Goal: Task Accomplishment & Management: Use online tool/utility

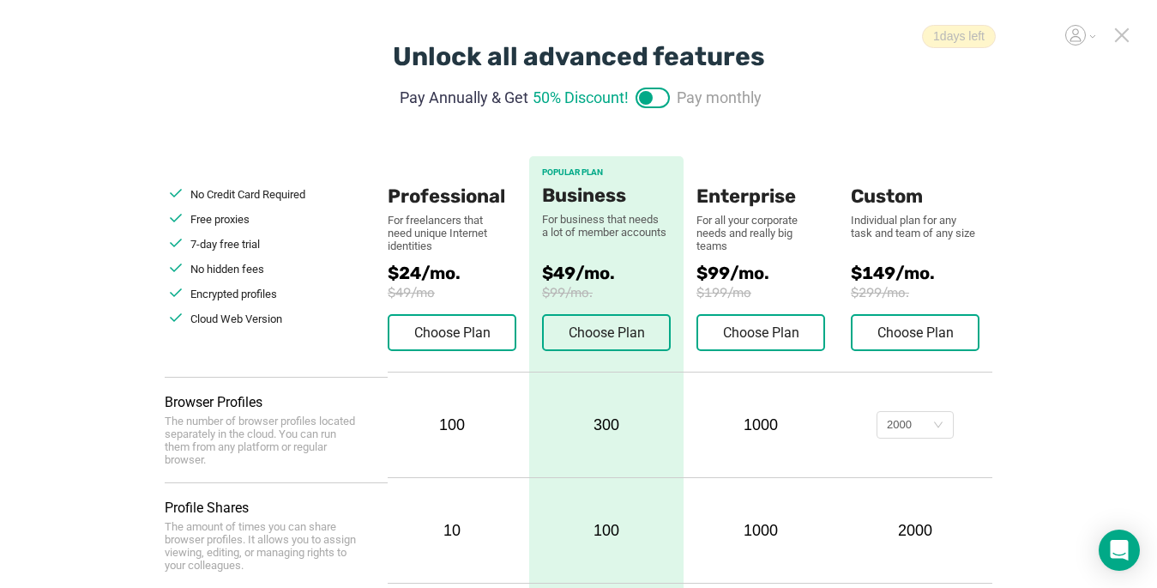
click at [1123, 39] on icon at bounding box center [1121, 34] width 15 height 15
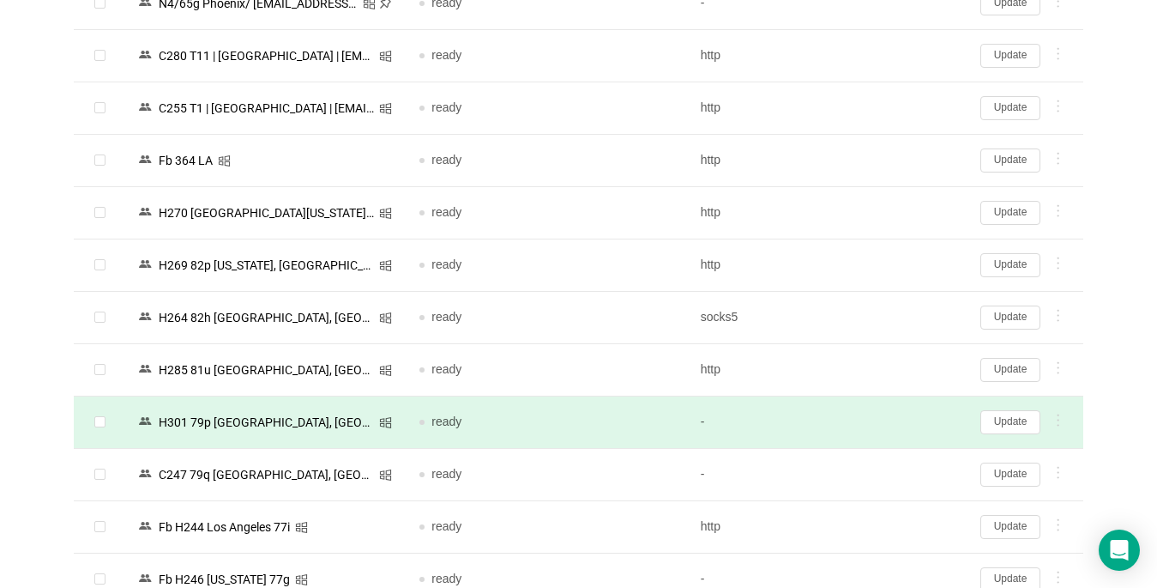
scroll to position [257, 0]
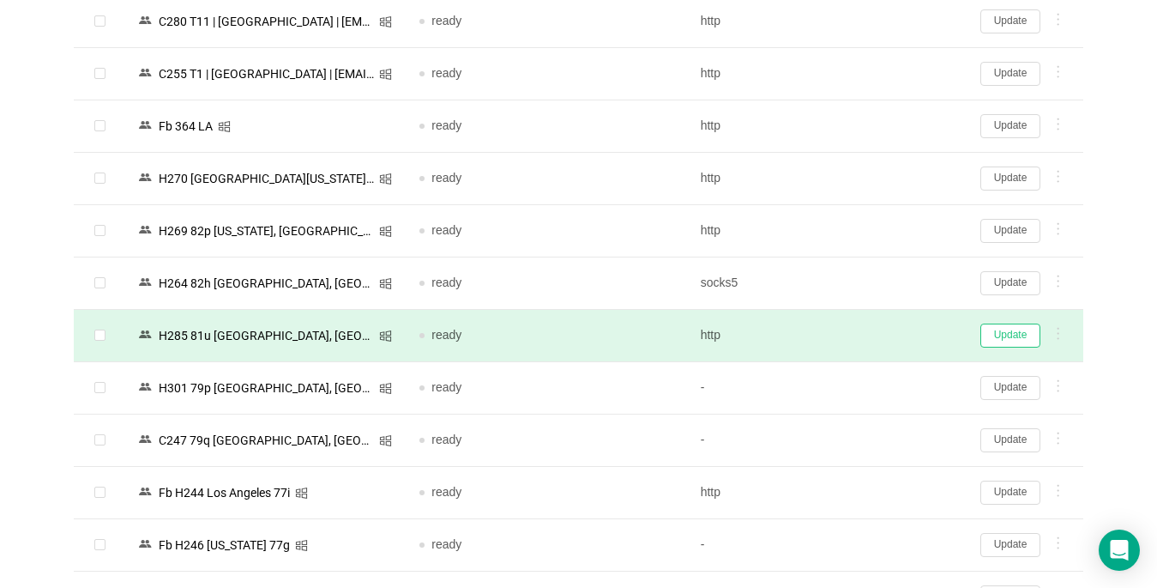
click at [998, 343] on button "Update" at bounding box center [1010, 335] width 60 height 24
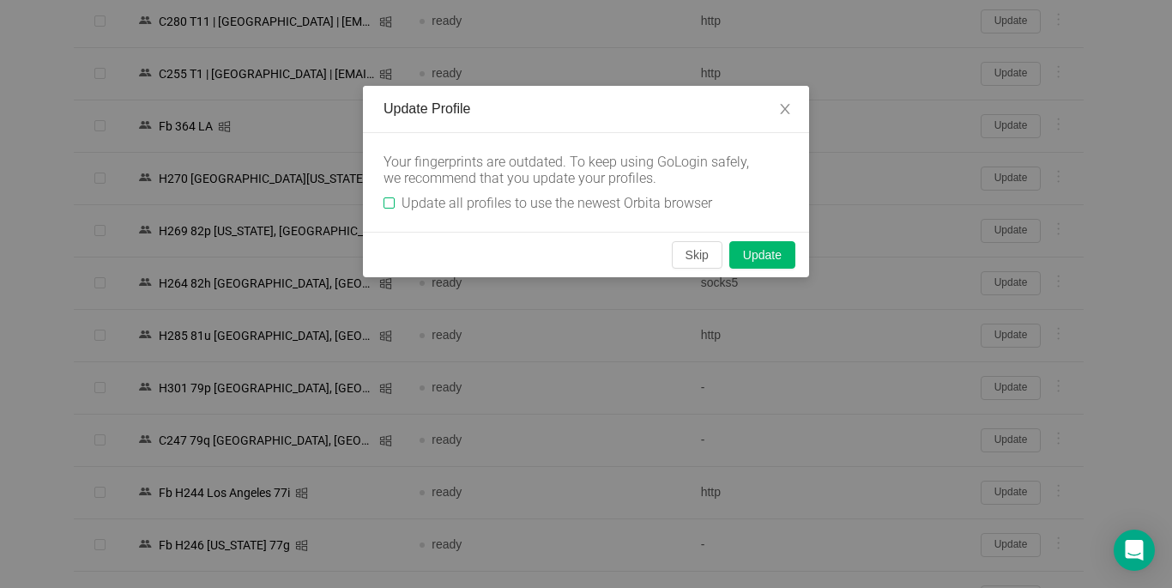
click at [392, 198] on input "Update all profiles to use the newest Orbita browser" at bounding box center [388, 202] width 11 height 11
checkbox input "true"
click at [695, 252] on button "Skip" at bounding box center [697, 254] width 51 height 27
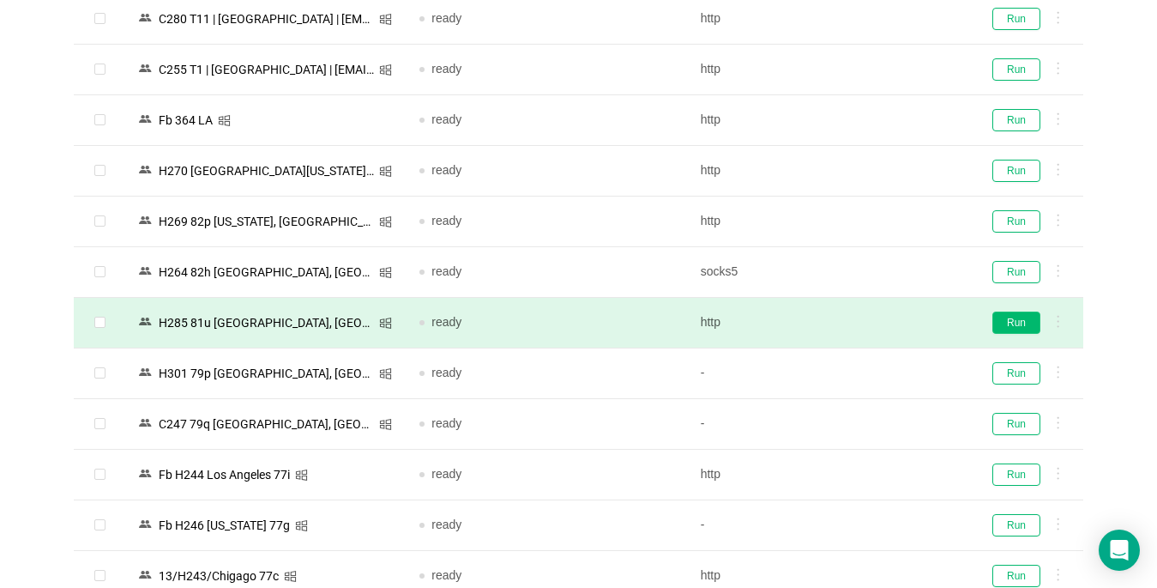
click at [1001, 322] on button "Run" at bounding box center [1016, 322] width 48 height 22
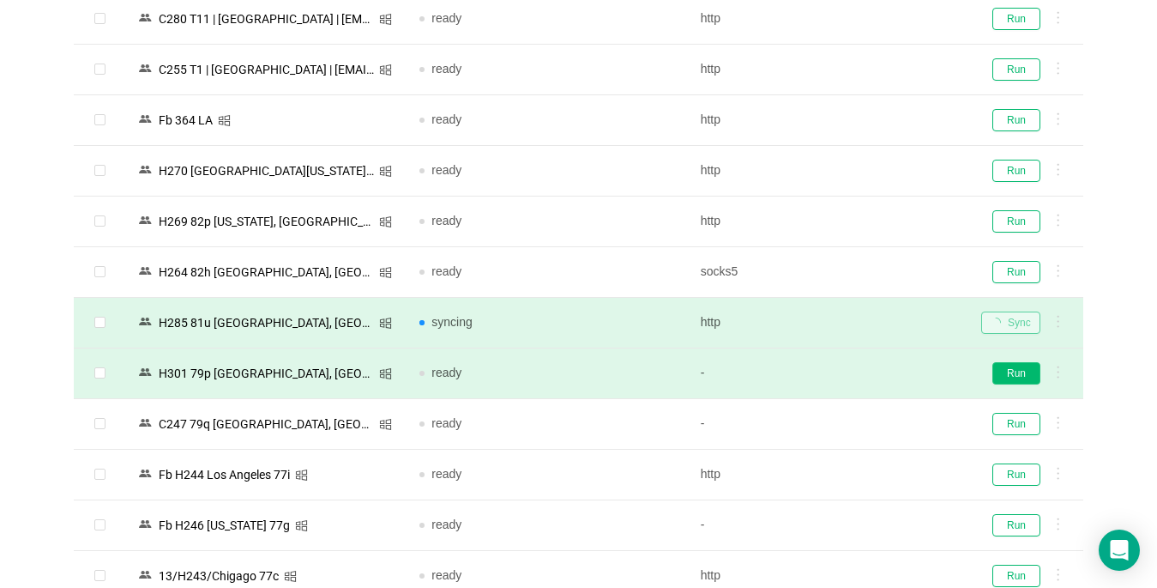
click at [1017, 373] on button "Run" at bounding box center [1016, 373] width 48 height 22
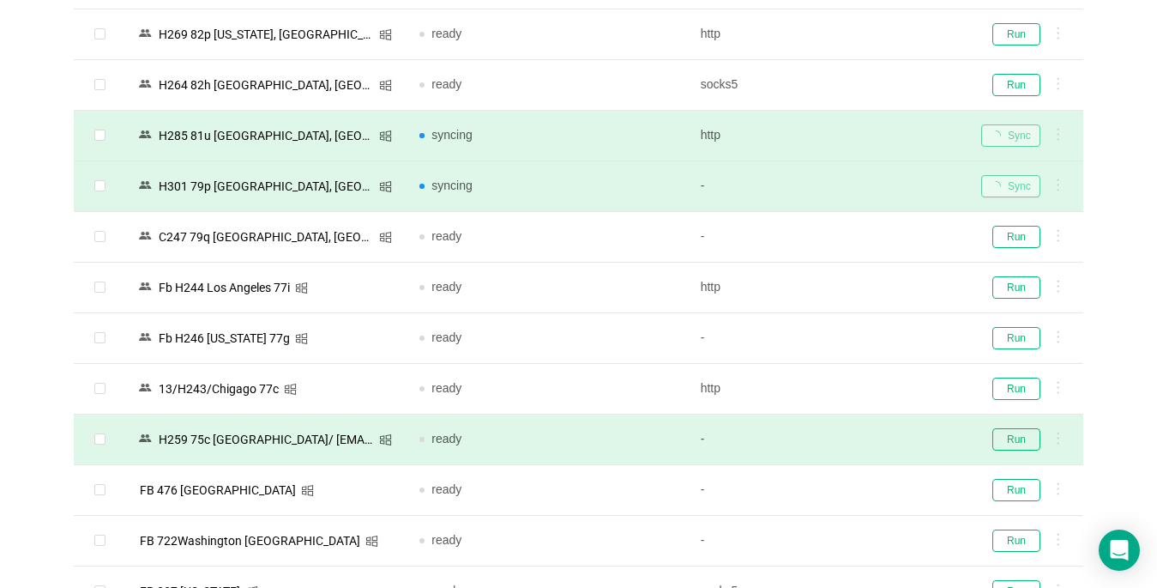
scroll to position [515, 0]
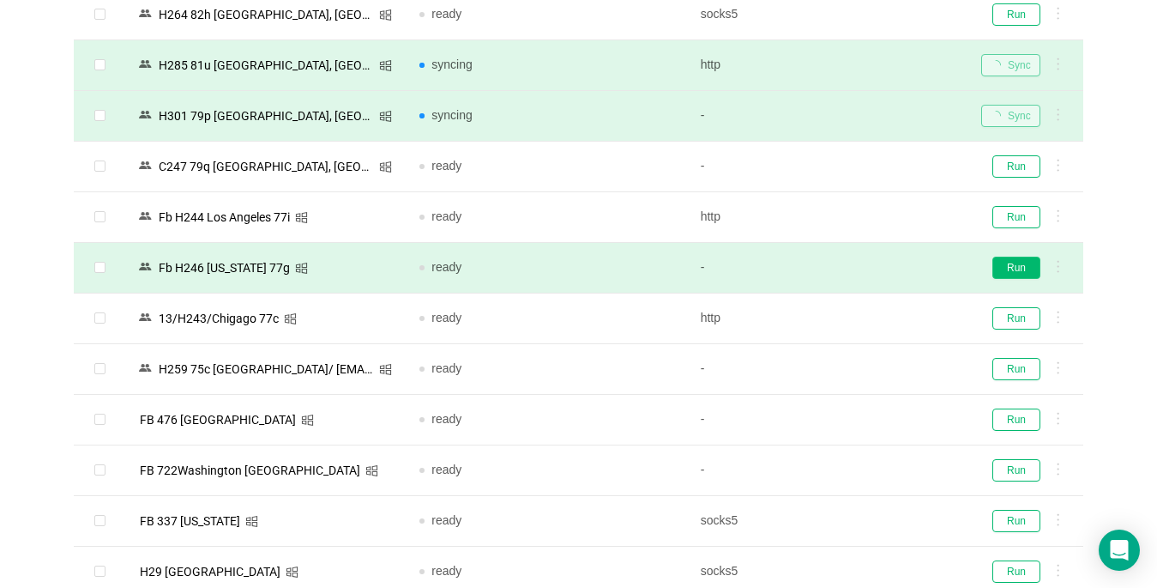
click at [1012, 270] on button "Run" at bounding box center [1016, 267] width 48 height 22
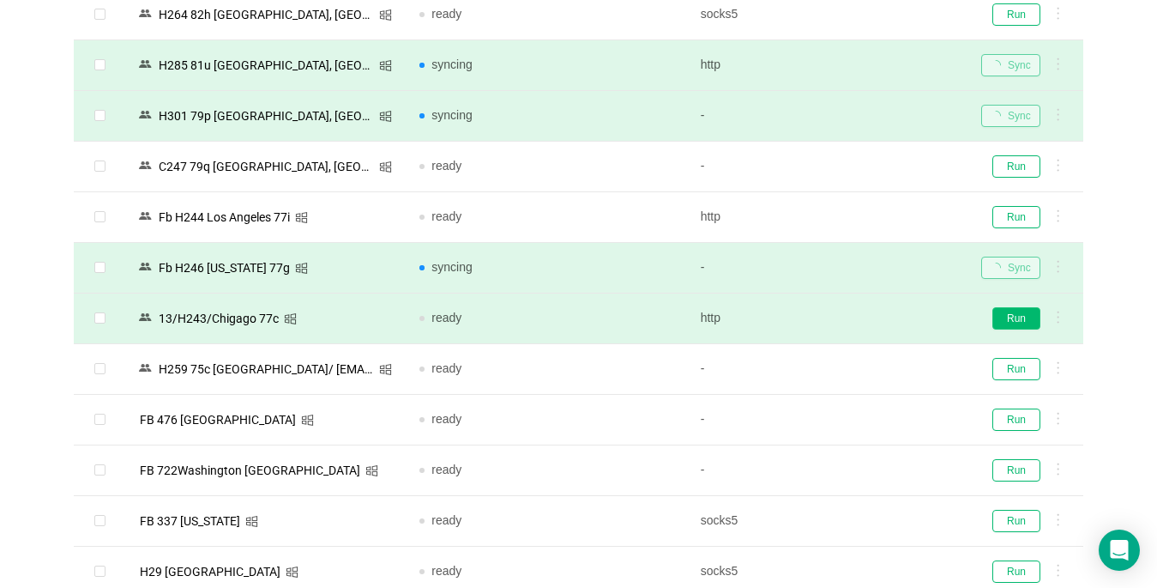
click at [1027, 326] on button "Run" at bounding box center [1016, 318] width 48 height 22
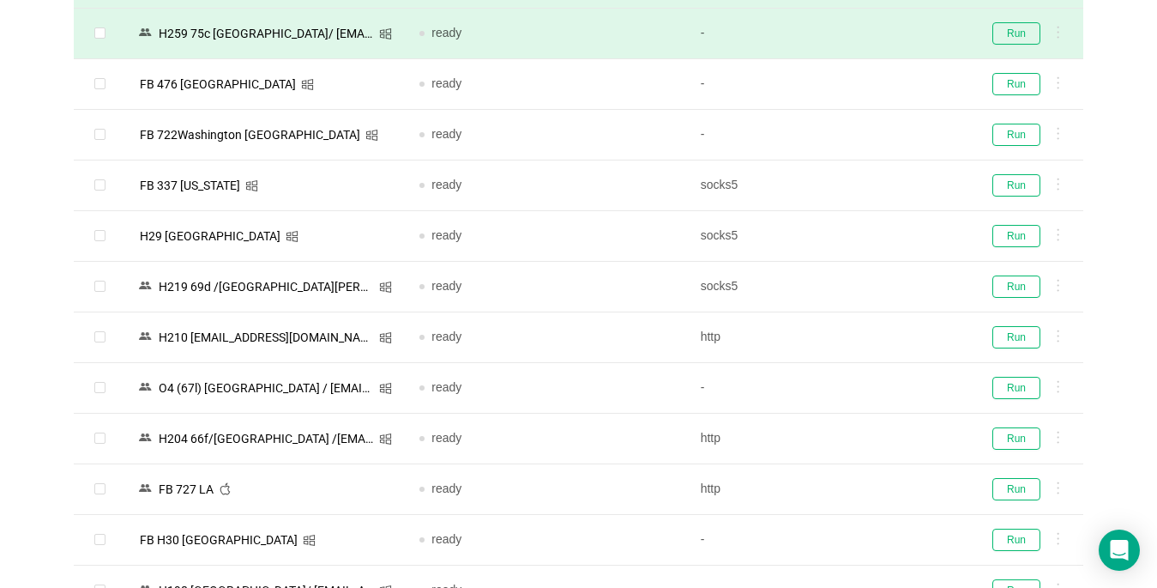
scroll to position [858, 0]
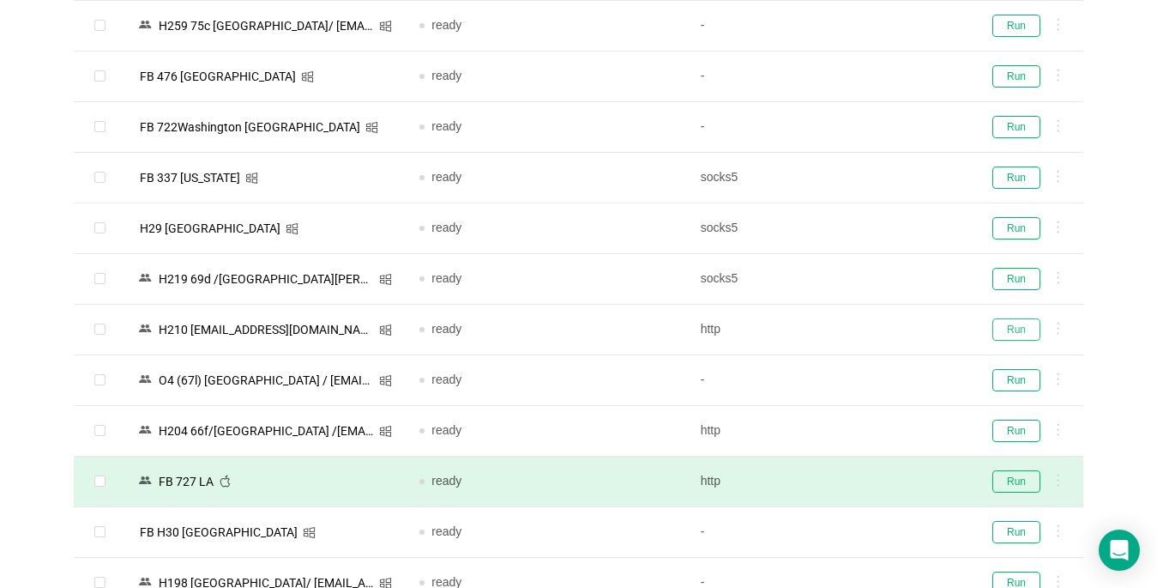
click at [1010, 328] on button "Run" at bounding box center [1016, 329] width 48 height 22
click at [1020, 269] on button "Run" at bounding box center [1016, 279] width 48 height 22
click at [1016, 479] on button "Run" at bounding box center [1016, 481] width 48 height 22
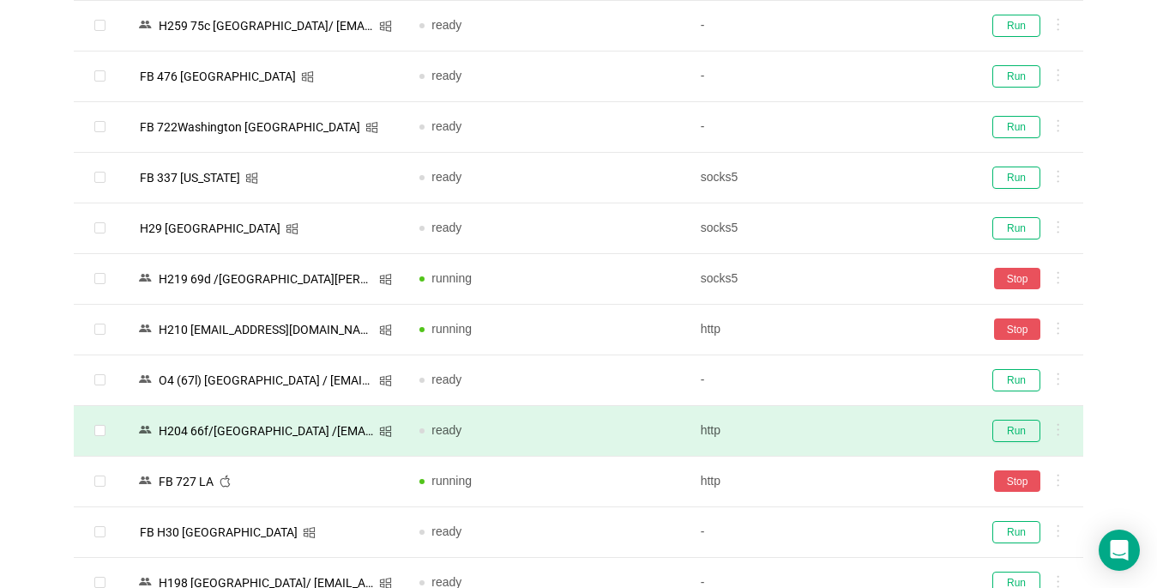
scroll to position [1115, 0]
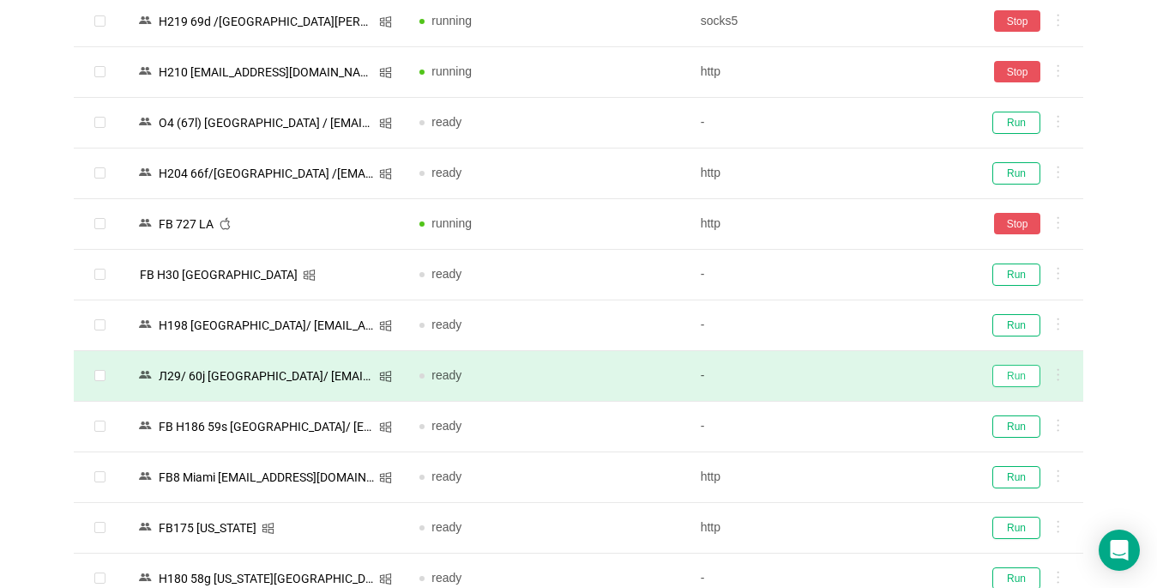
click at [1012, 376] on button "Run" at bounding box center [1016, 376] width 48 height 22
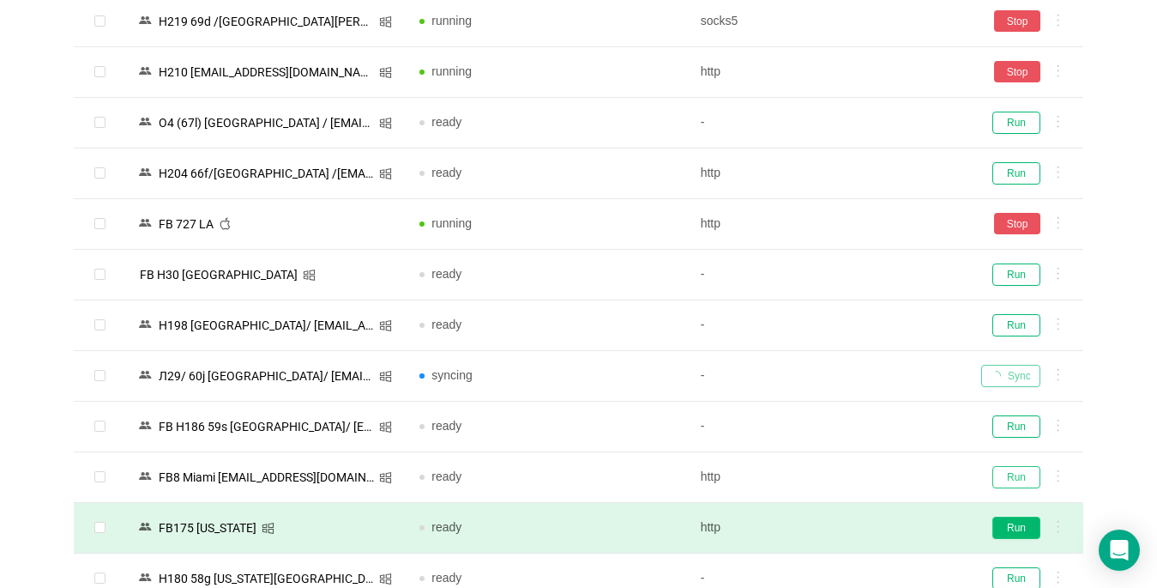
click at [1017, 473] on button "Run" at bounding box center [1016, 477] width 48 height 22
click at [1028, 527] on button "Run" at bounding box center [1016, 527] width 48 height 22
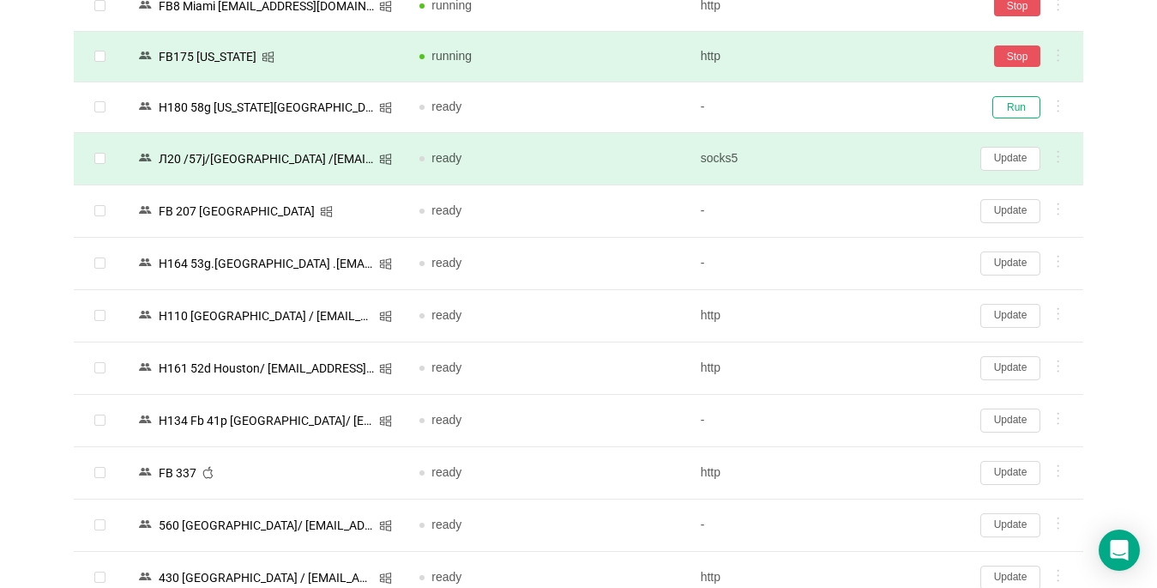
scroll to position [1630, 0]
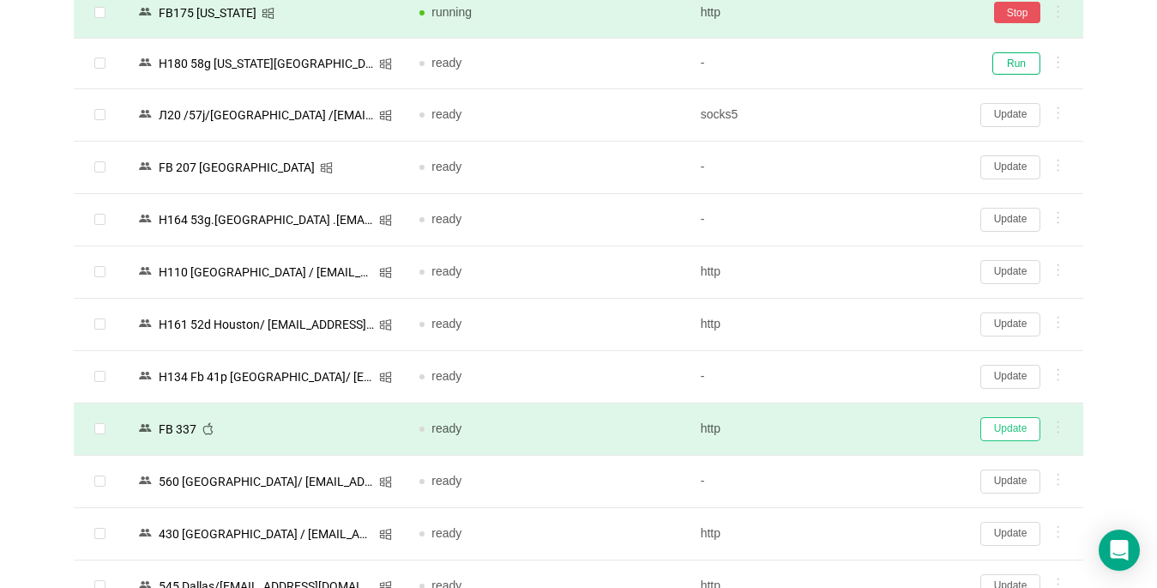
click at [1009, 427] on button "Update" at bounding box center [1010, 429] width 60 height 24
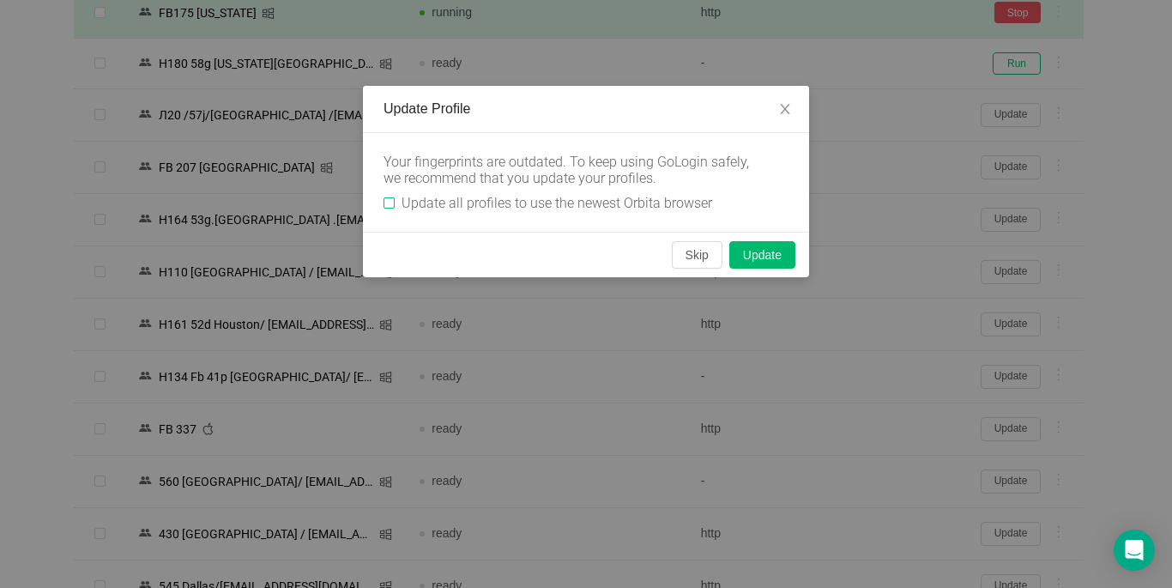
click at [392, 206] on input "Update all profiles to use the newest Orbita browser" at bounding box center [388, 202] width 11 height 11
checkbox input "true"
click at [700, 251] on button "Skip" at bounding box center [697, 254] width 51 height 27
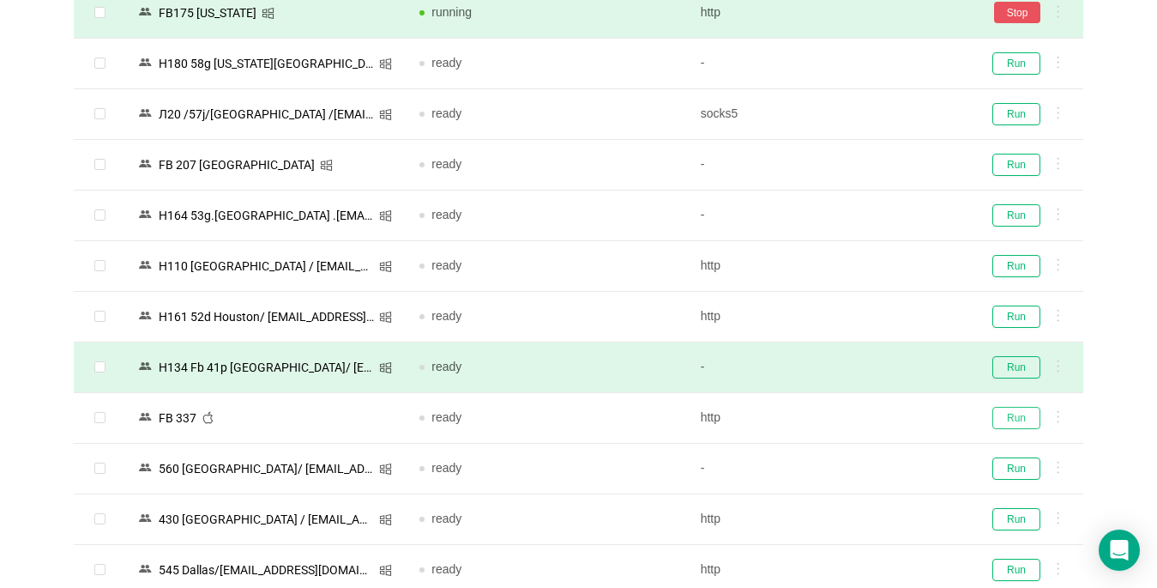
click at [1014, 419] on button "Run" at bounding box center [1016, 418] width 48 height 22
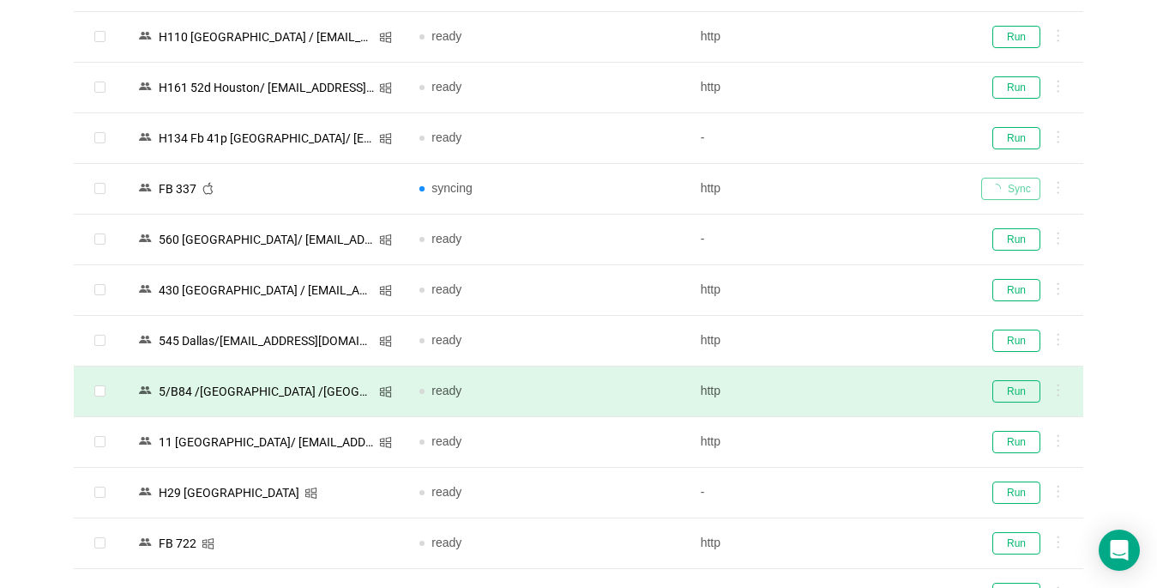
scroll to position [1887, 0]
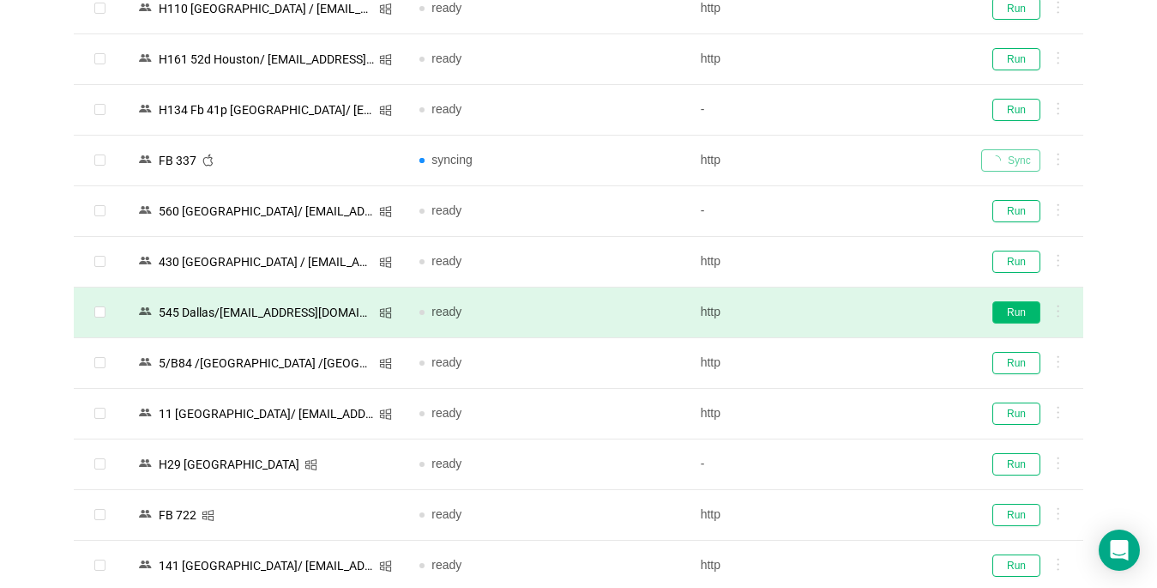
click at [1016, 315] on button "Run" at bounding box center [1016, 312] width 48 height 22
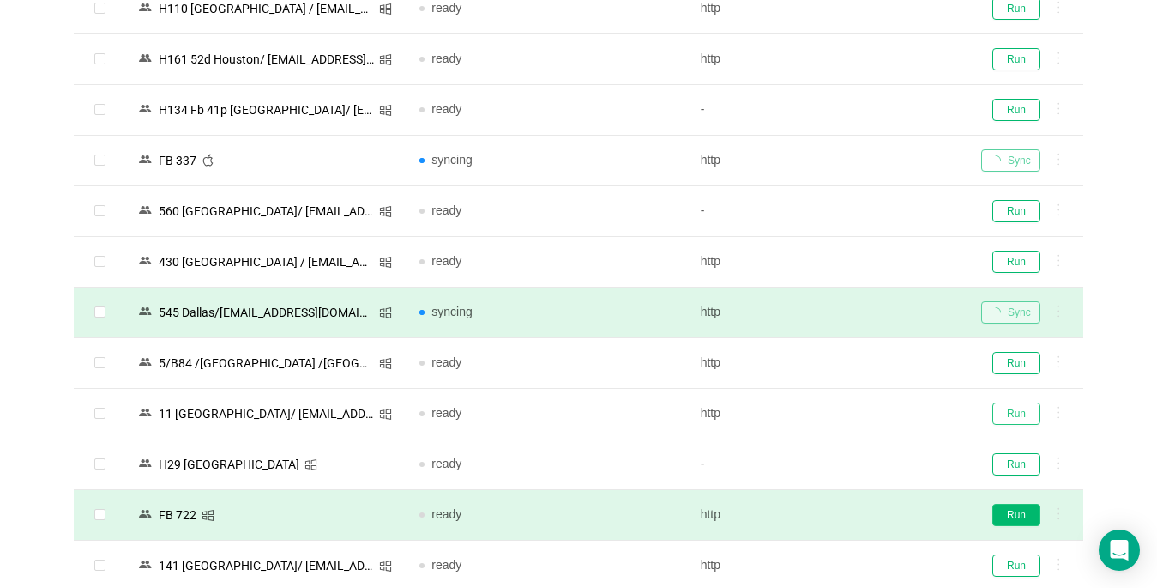
click at [1027, 418] on button "Run" at bounding box center [1016, 413] width 48 height 22
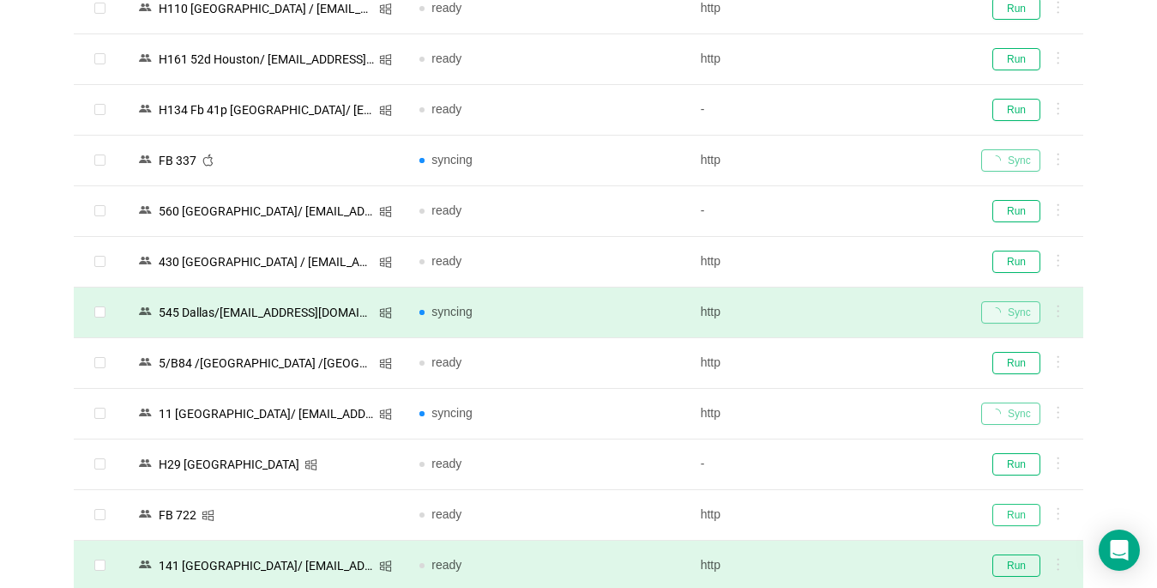
click at [1022, 517] on button "Run" at bounding box center [1016, 515] width 48 height 22
click at [1028, 570] on button "Run" at bounding box center [1016, 565] width 48 height 22
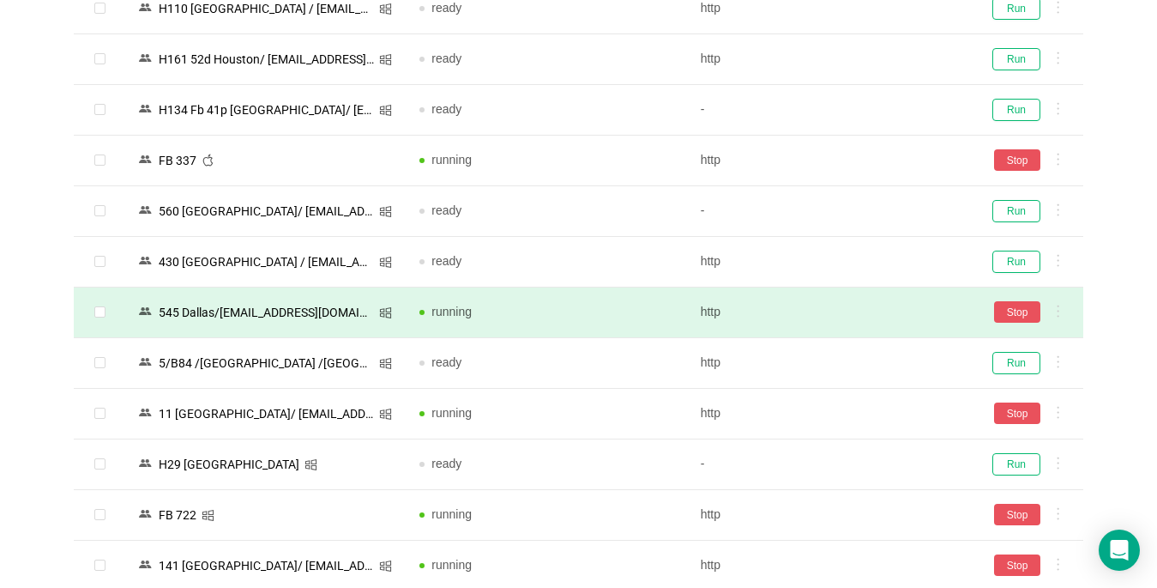
scroll to position [2488, 0]
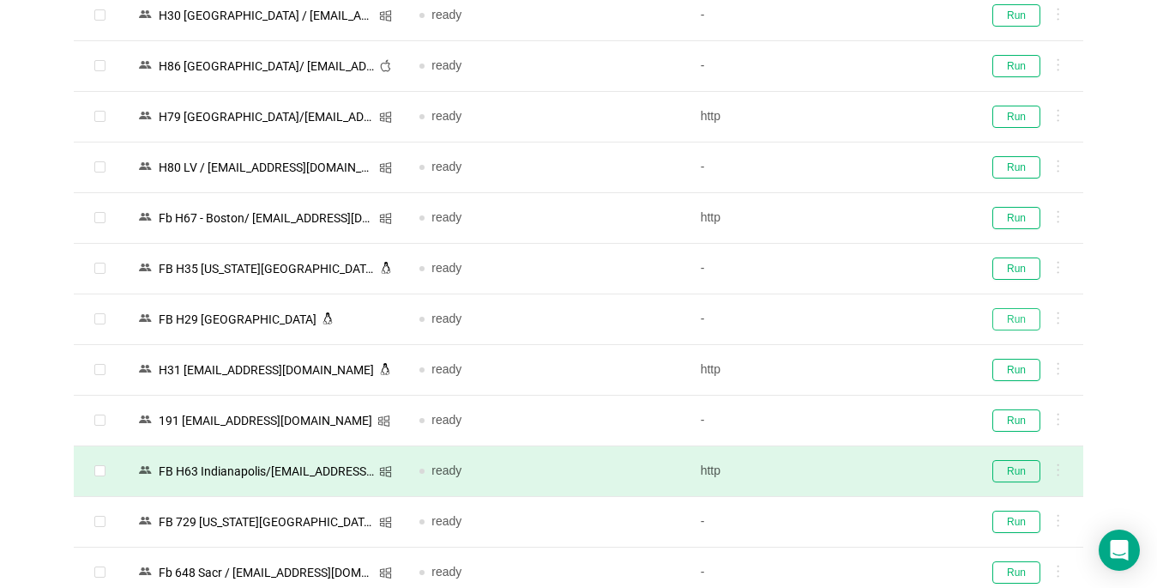
click at [1007, 315] on button "Run" at bounding box center [1016, 319] width 48 height 22
click at [1019, 471] on button "Run" at bounding box center [1016, 471] width 48 height 22
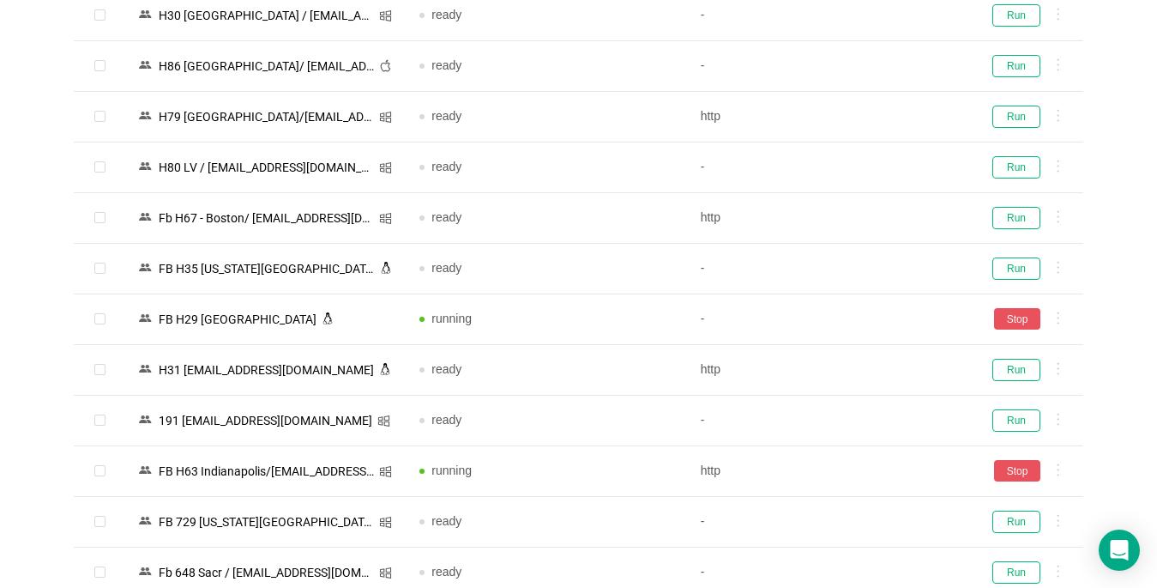
scroll to position [2745, 0]
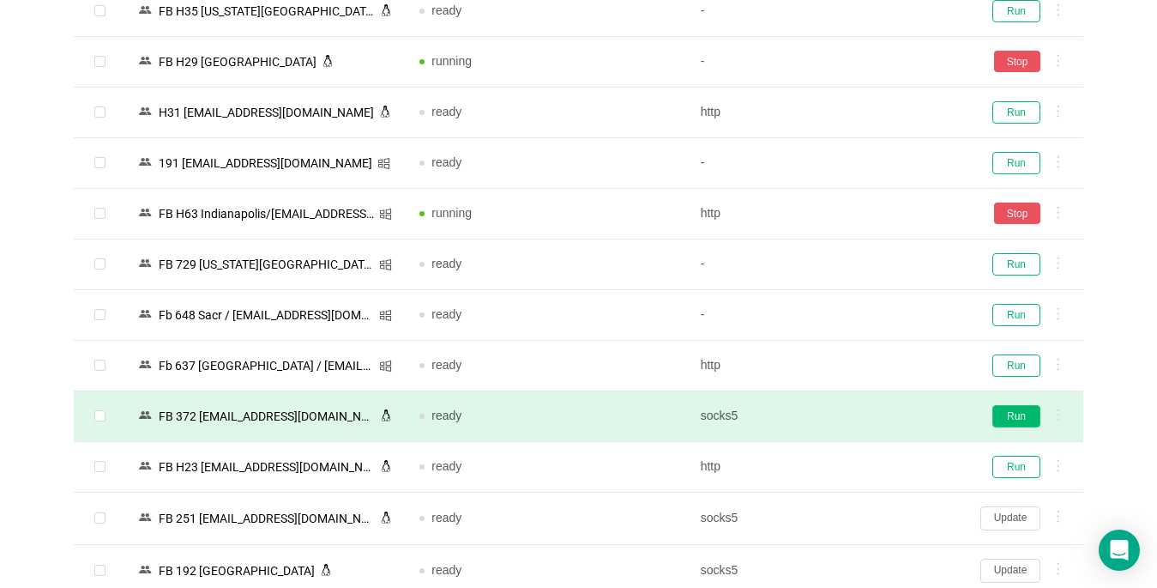
click at [1015, 417] on button "Run" at bounding box center [1016, 416] width 48 height 22
click at [1004, 506] on button "Update" at bounding box center [1010, 518] width 60 height 24
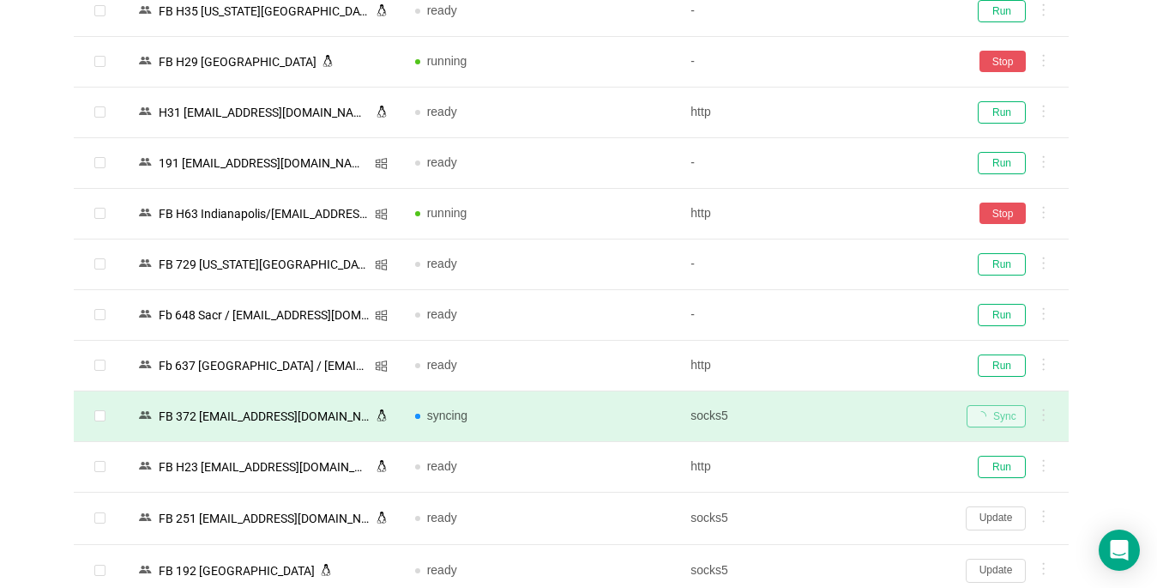
scroll to position [3002, 0]
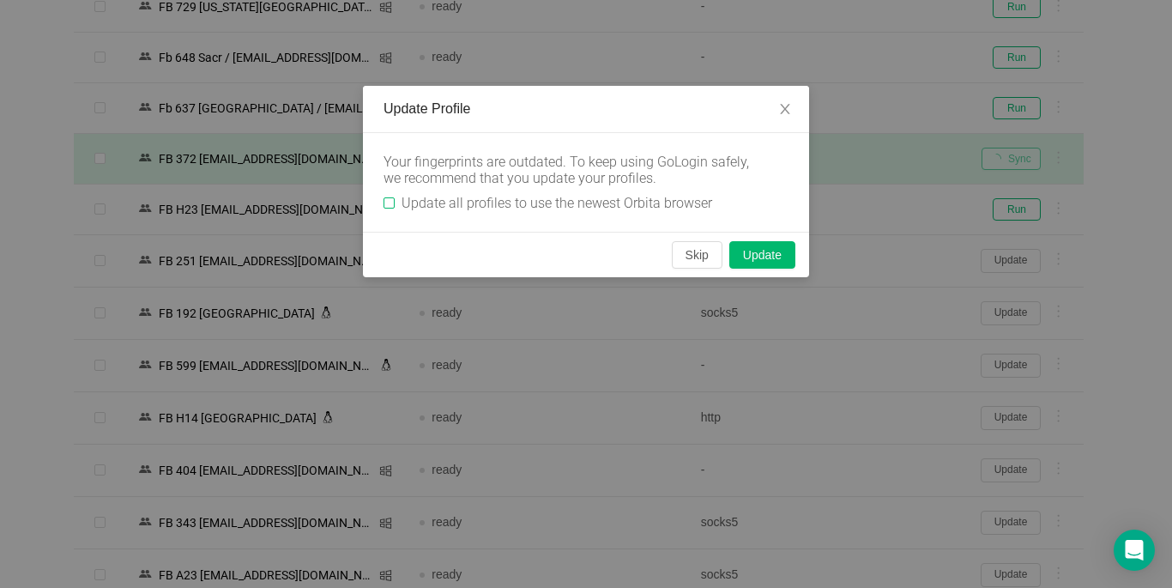
click at [387, 208] on input "Update all profiles to use the newest Orbita browser" at bounding box center [388, 202] width 11 height 11
checkbox input "true"
click at [701, 258] on button "Skip" at bounding box center [697, 254] width 51 height 27
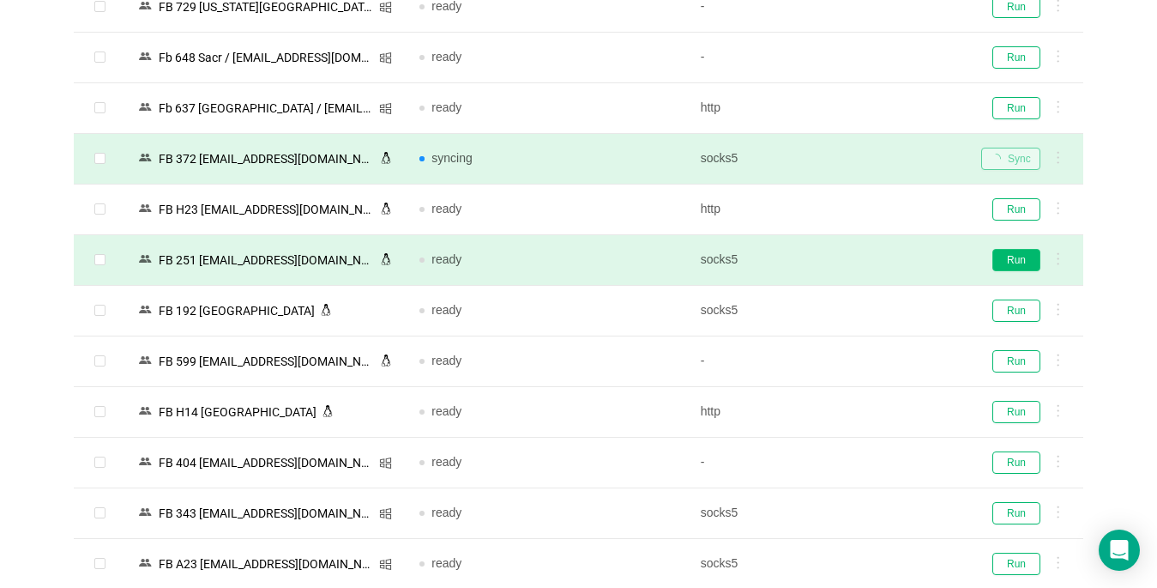
click at [1010, 262] on button "Run" at bounding box center [1016, 260] width 48 height 22
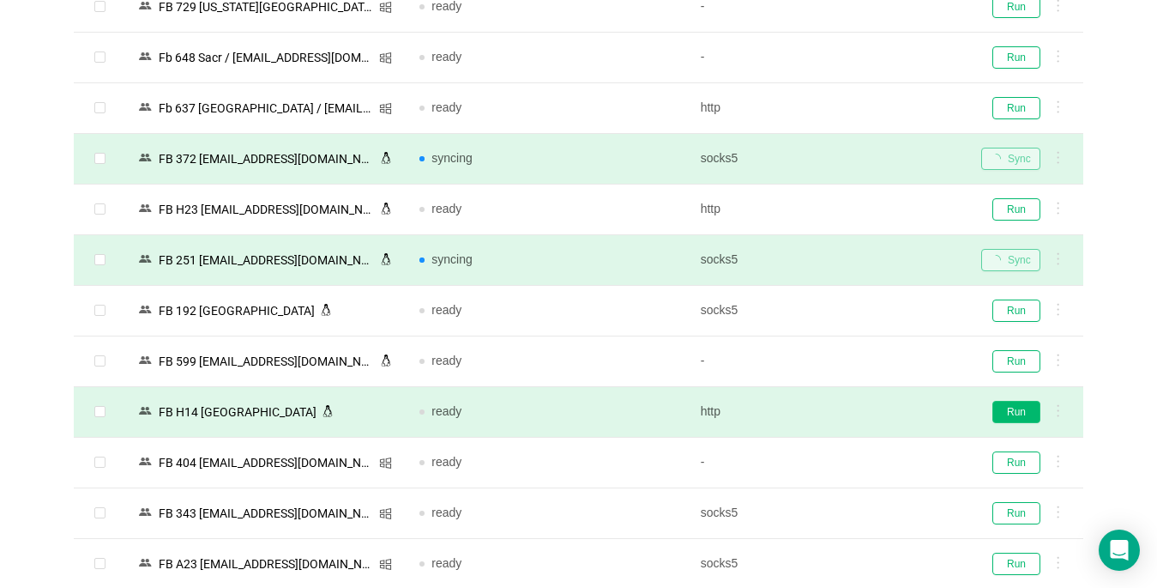
click at [1015, 413] on button "Run" at bounding box center [1016, 412] width 48 height 22
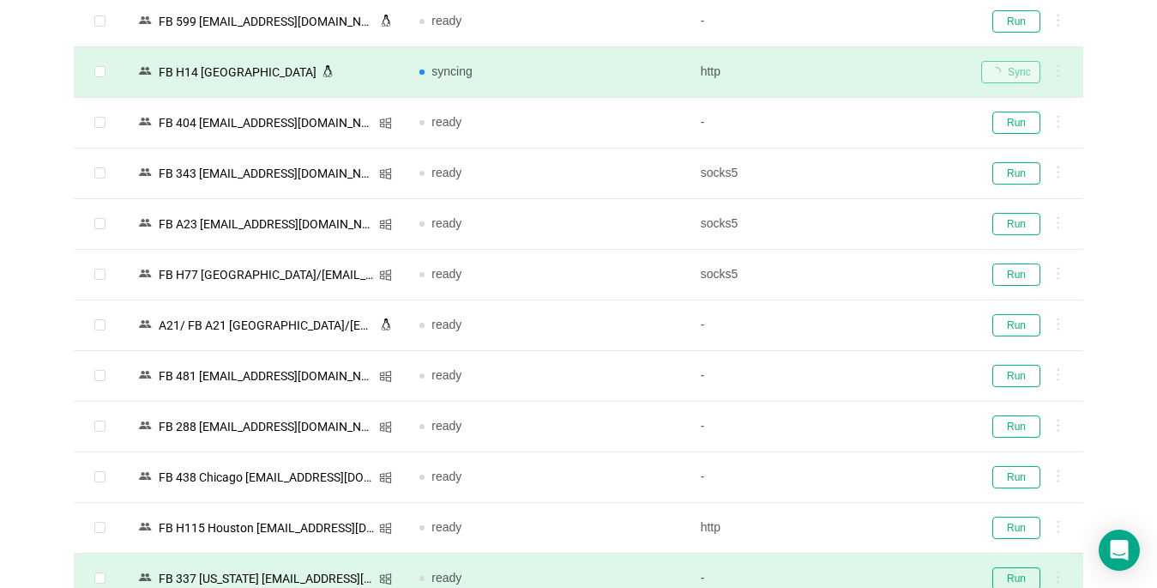
scroll to position [3517, 0]
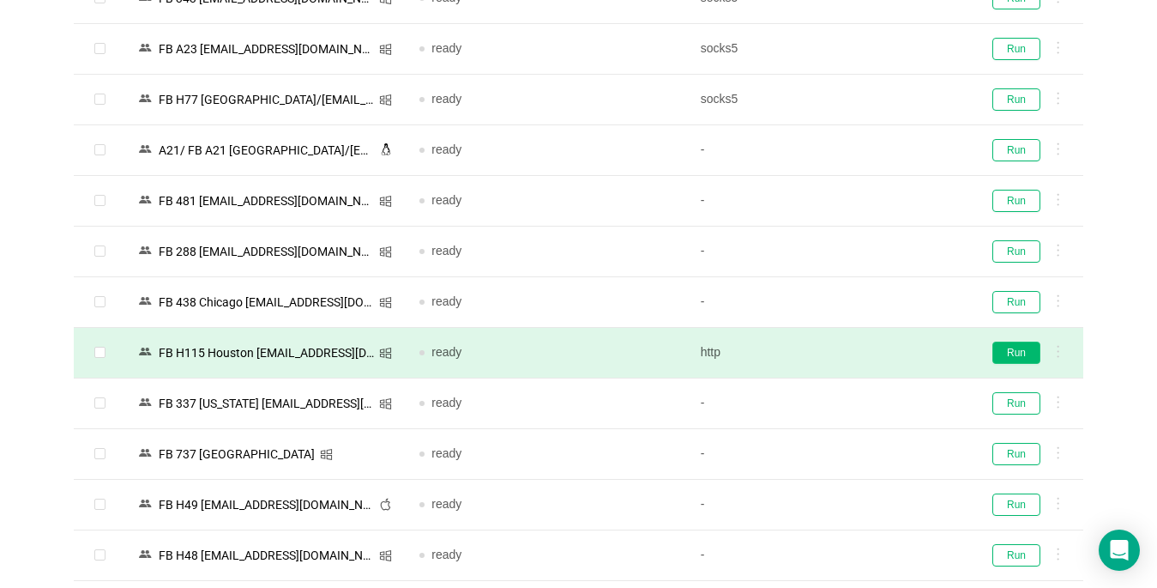
click at [1016, 350] on button "Run" at bounding box center [1016, 352] width 48 height 22
